Goal: Answer question/provide support

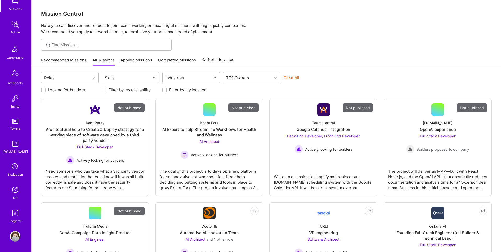
scroll to position [1, 0]
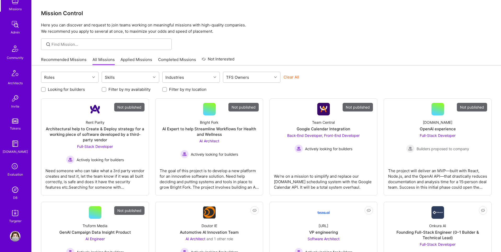
click at [18, 189] on img at bounding box center [15, 189] width 10 height 10
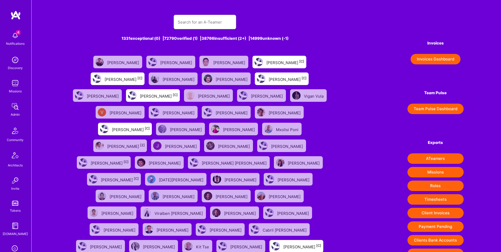
click at [198, 22] on input "text" at bounding box center [205, 21] width 54 height 13
paste input "[PERSON_NAME]"
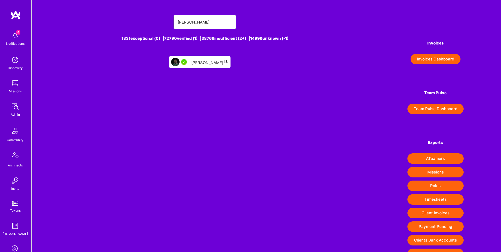
type input "[PERSON_NAME]"
click at [217, 64] on div "[PERSON_NAME] [1]" at bounding box center [209, 62] width 37 height 7
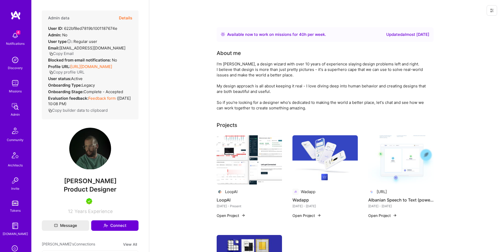
scroll to position [0, 0]
click at [126, 17] on button "Details" at bounding box center [125, 17] width 13 height 15
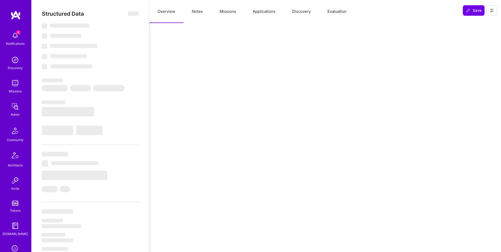
select select "Right Now"
select select "5"
select select "4"
select select "7"
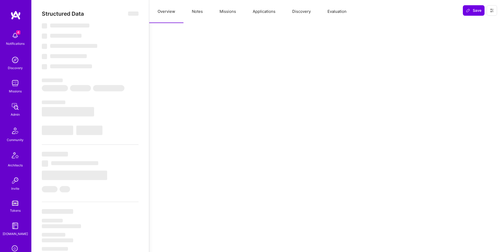
select select "XK"
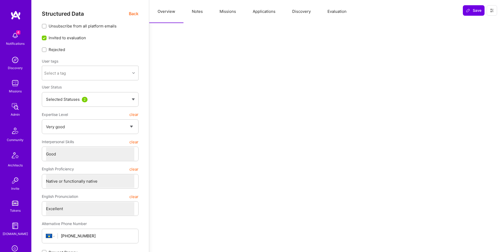
click at [267, 14] on button "Applications" at bounding box center [265, 11] width 40 height 23
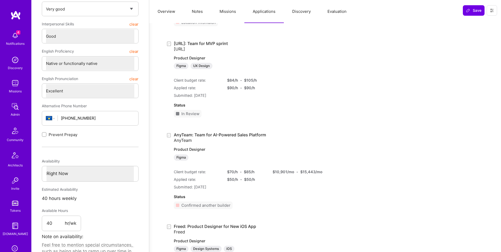
scroll to position [0, 0]
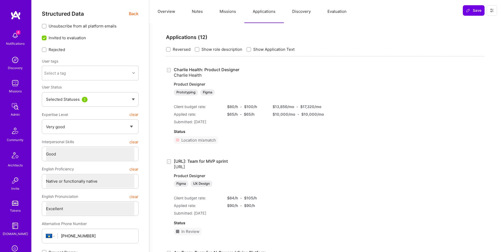
click at [136, 12] on span "Back" at bounding box center [134, 13] width 10 height 7
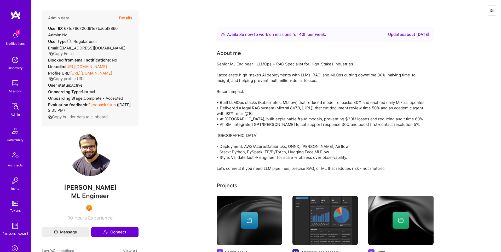
click at [128, 17] on button "Details" at bounding box center [125, 17] width 13 height 15
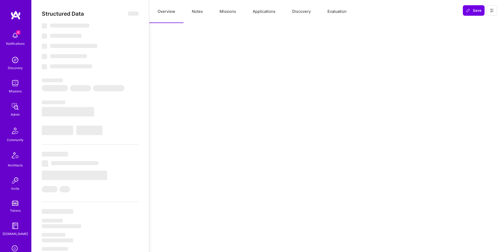
click at [221, 12] on button "Missions" at bounding box center [227, 11] width 33 height 23
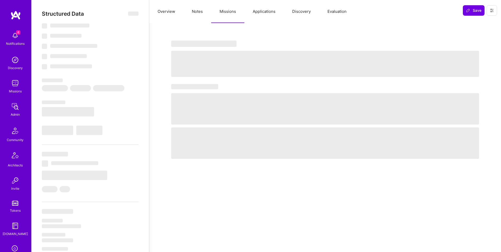
click at [266, 12] on button "Applications" at bounding box center [265, 11] width 40 height 23
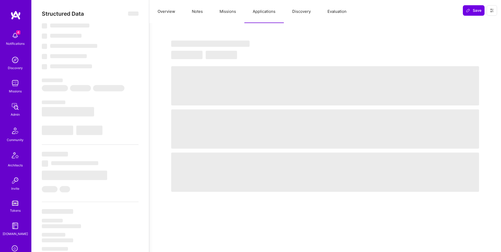
select select "Right Now"
select select "7"
select select "6"
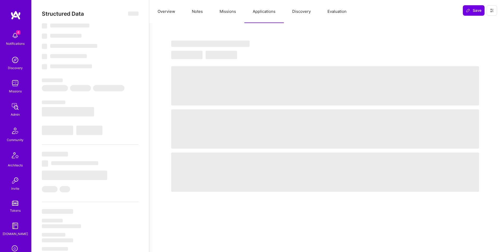
select select "IN"
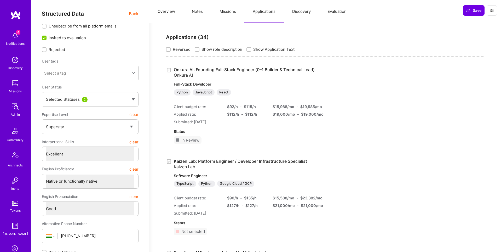
scroll to position [82, 0]
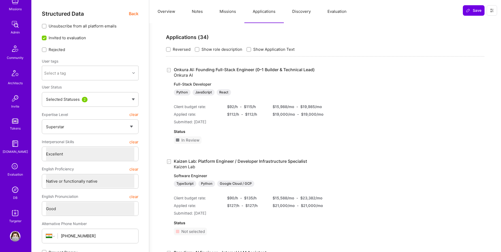
click at [14, 191] on img at bounding box center [15, 189] width 10 height 10
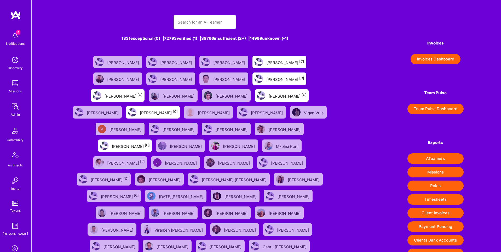
click at [196, 23] on input "text" at bounding box center [205, 21] width 54 height 13
paste input "[PERSON_NAME][EMAIL_ADDRESS][DOMAIN_NAME]"
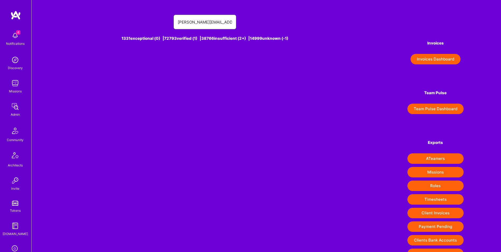
click at [201, 23] on input "[PERSON_NAME][EMAIL_ADDRESS][DOMAIN_NAME]" at bounding box center [205, 21] width 54 height 13
paste input "[PERSON_NAME]"
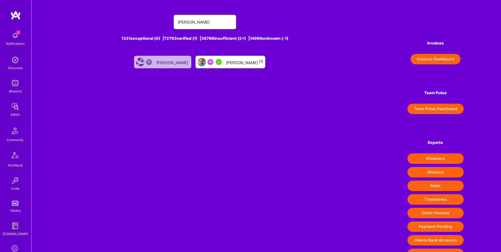
type input "[PERSON_NAME]"
click at [258, 59] on div "[PERSON_NAME] [1]" at bounding box center [244, 62] width 37 height 7
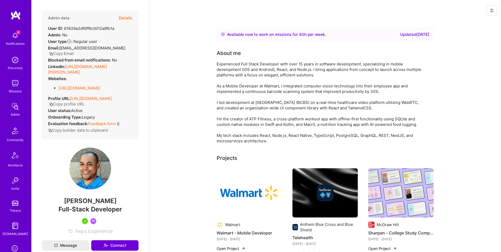
click at [124, 18] on button "Details" at bounding box center [125, 17] width 13 height 15
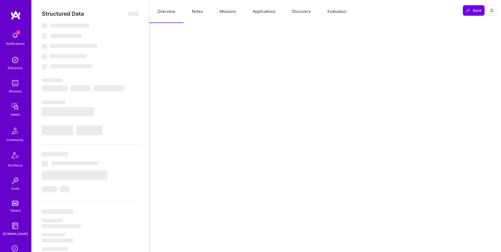
click at [257, 13] on button "Applications" at bounding box center [265, 11] width 40 height 23
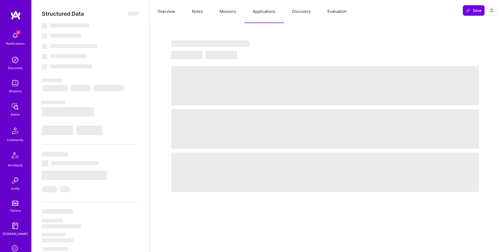
click at [224, 11] on button "Missions" at bounding box center [227, 11] width 33 height 23
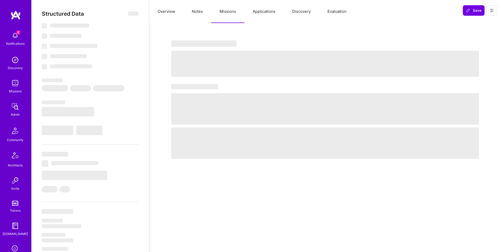
type textarea "x"
select select "Right Now"
select select "5"
select select "7"
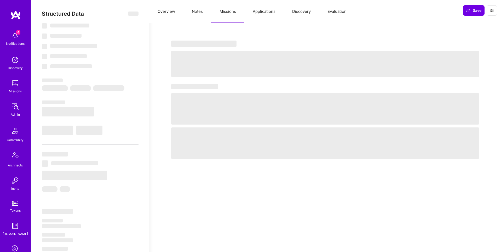
select select "7"
select select "US"
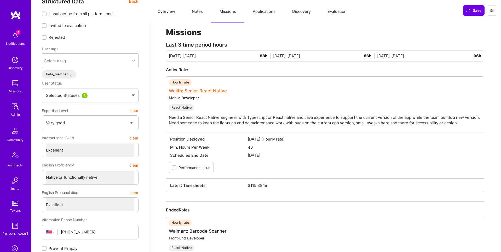
click at [219, 88] on link "Wellth: Senior React Native" at bounding box center [198, 90] width 58 height 5
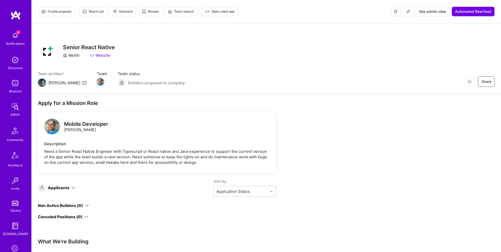
click at [437, 10] on span "See admin view" at bounding box center [432, 11] width 27 height 5
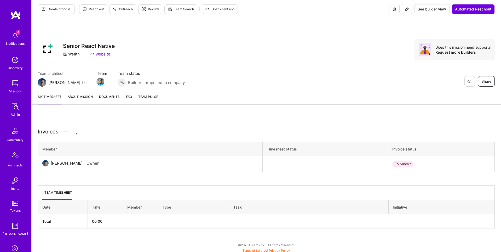
scroll to position [2, 0]
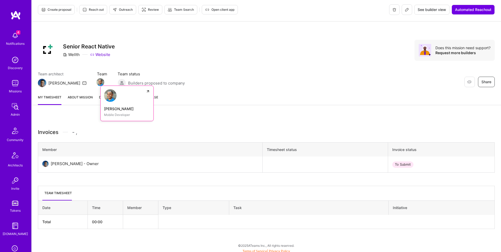
click at [97, 82] on img at bounding box center [101, 82] width 8 height 8
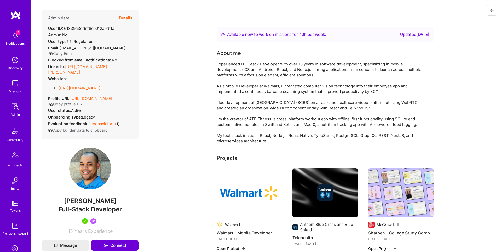
drag, startPoint x: 494, startPoint y: 12, endPoint x: 491, endPoint y: 13, distance: 3.4
click at [494, 12] on button at bounding box center [492, 10] width 10 height 10
click at [473, 22] on button "Login as [PERSON_NAME]" at bounding box center [469, 22] width 55 height 13
